Goal: Transaction & Acquisition: Purchase product/service

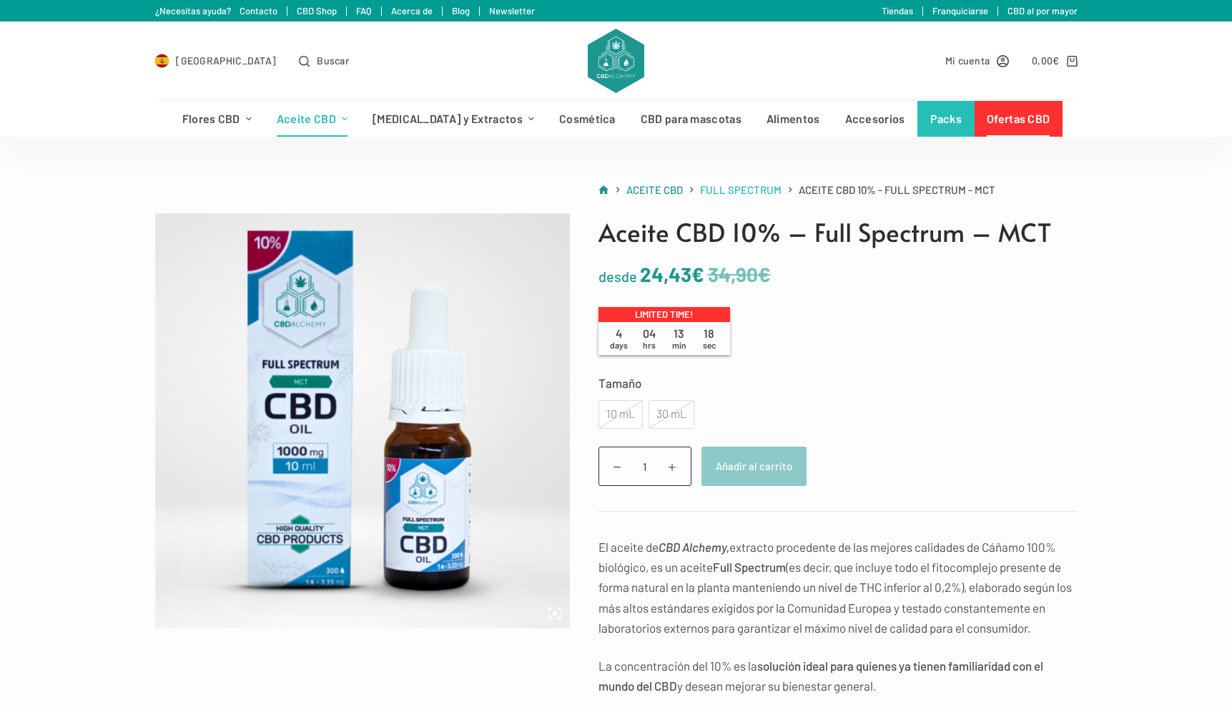
click at [706, 187] on span "Full Spectrum" at bounding box center [741, 189] width 82 height 13
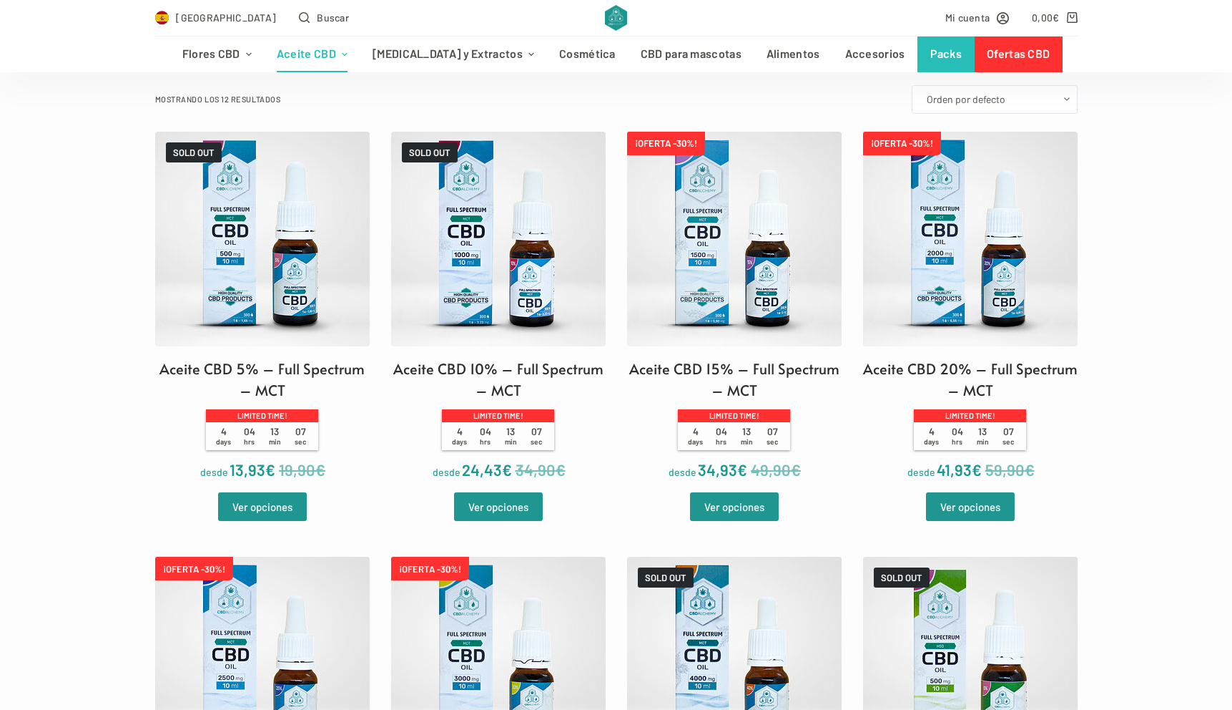
scroll to position [353, 0]
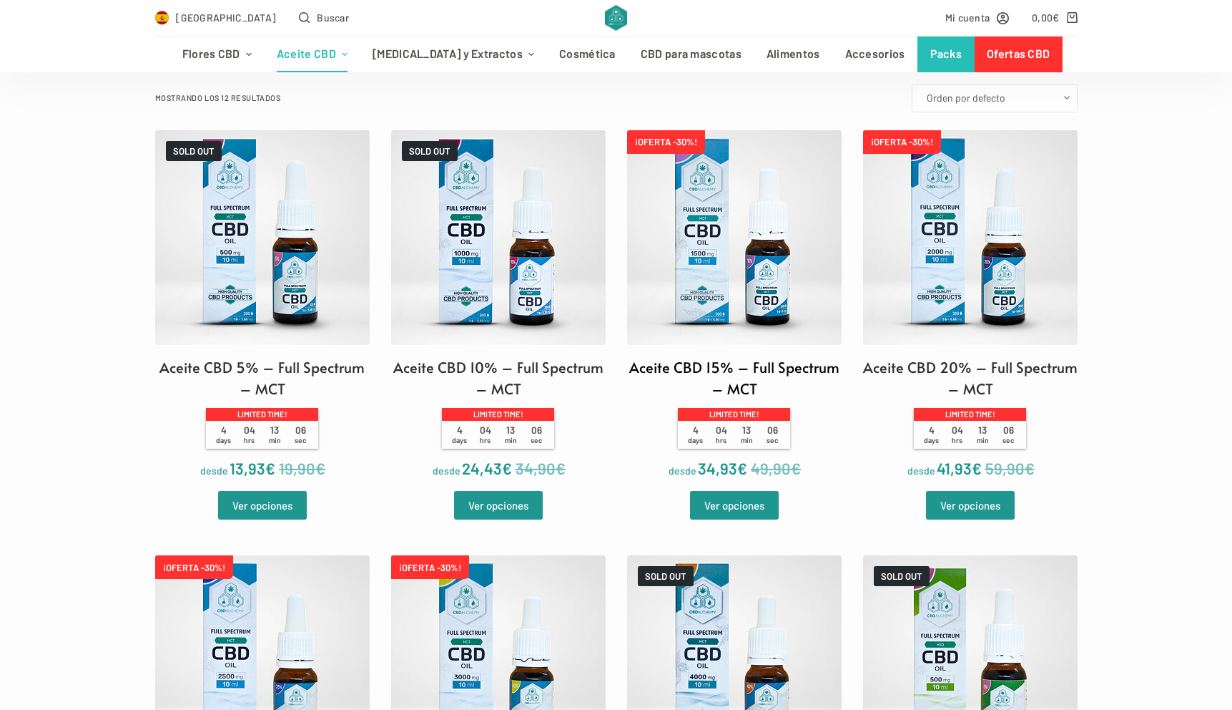
click at [742, 250] on img at bounding box center [734, 237] width 215 height 215
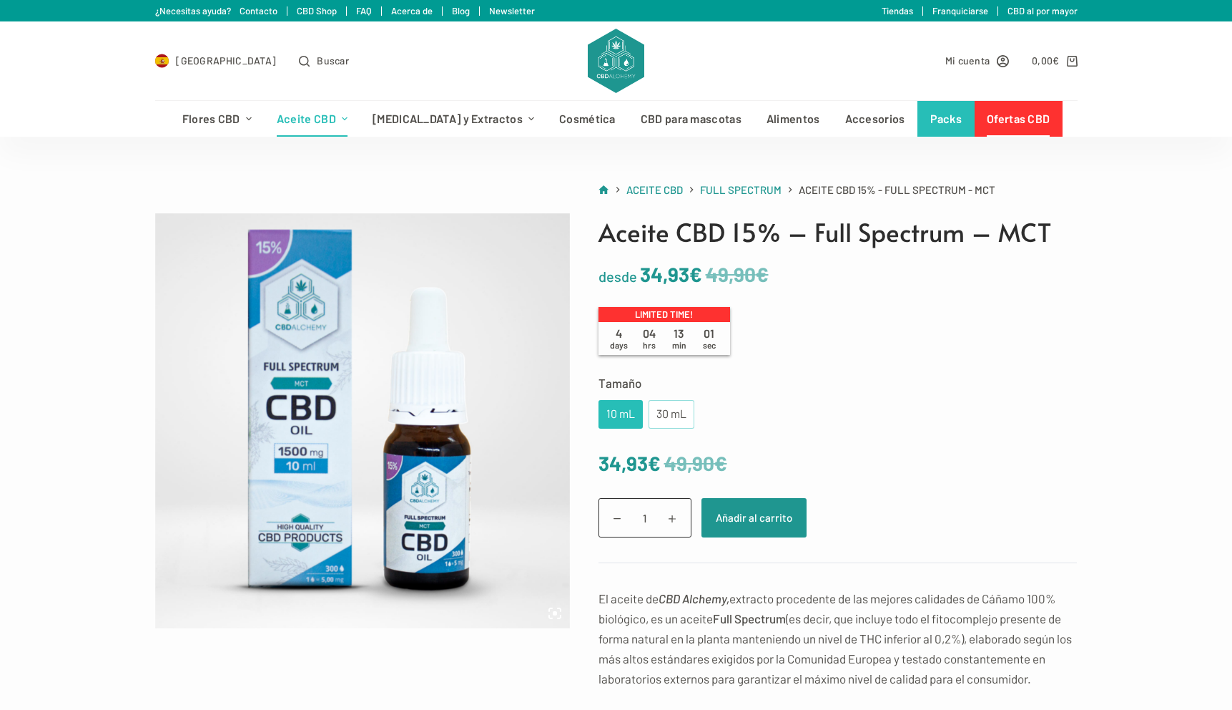
click at [672, 416] on div "30 mL" at bounding box center [671, 414] width 29 height 19
